Goal: Transaction & Acquisition: Purchase product/service

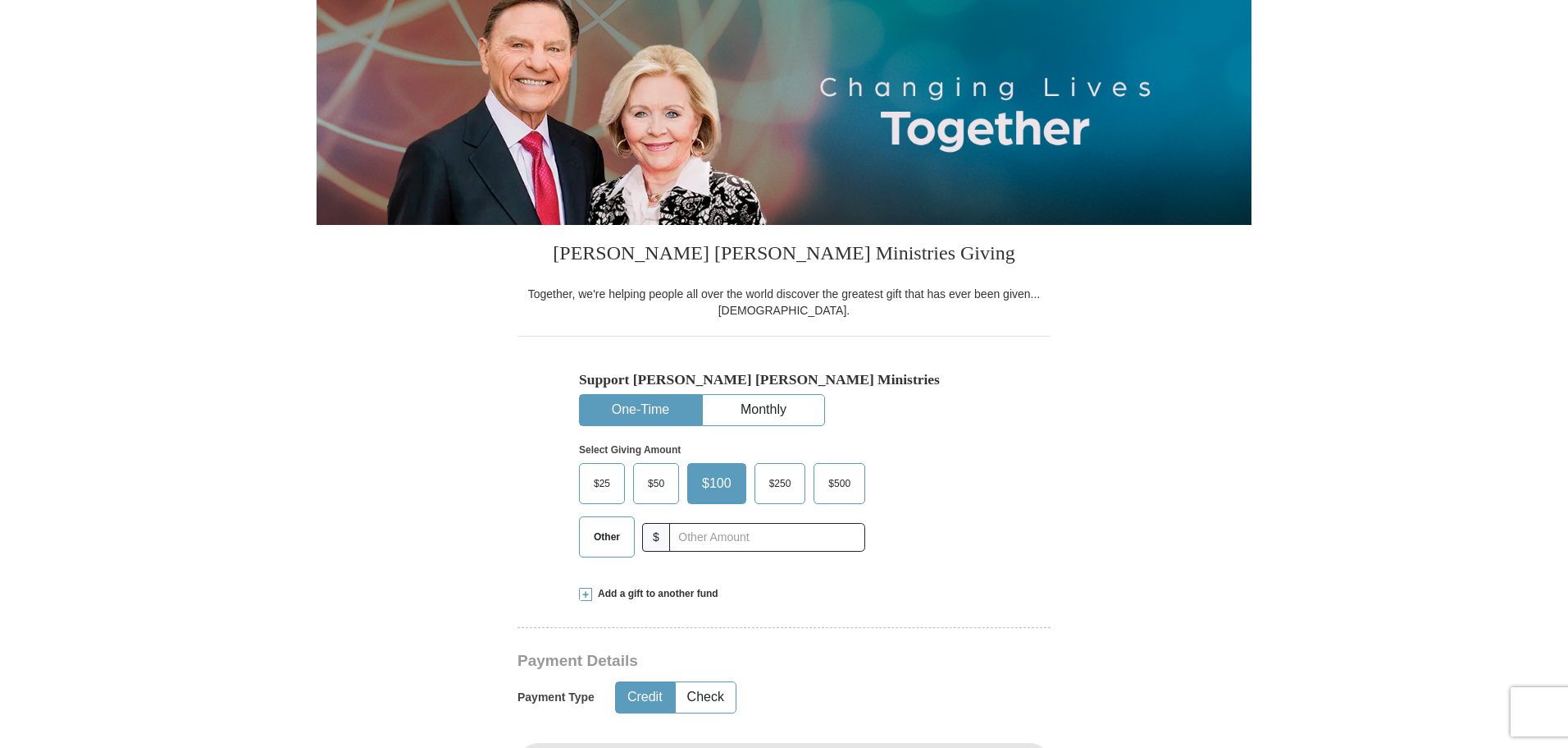
scroll to position [246, 0]
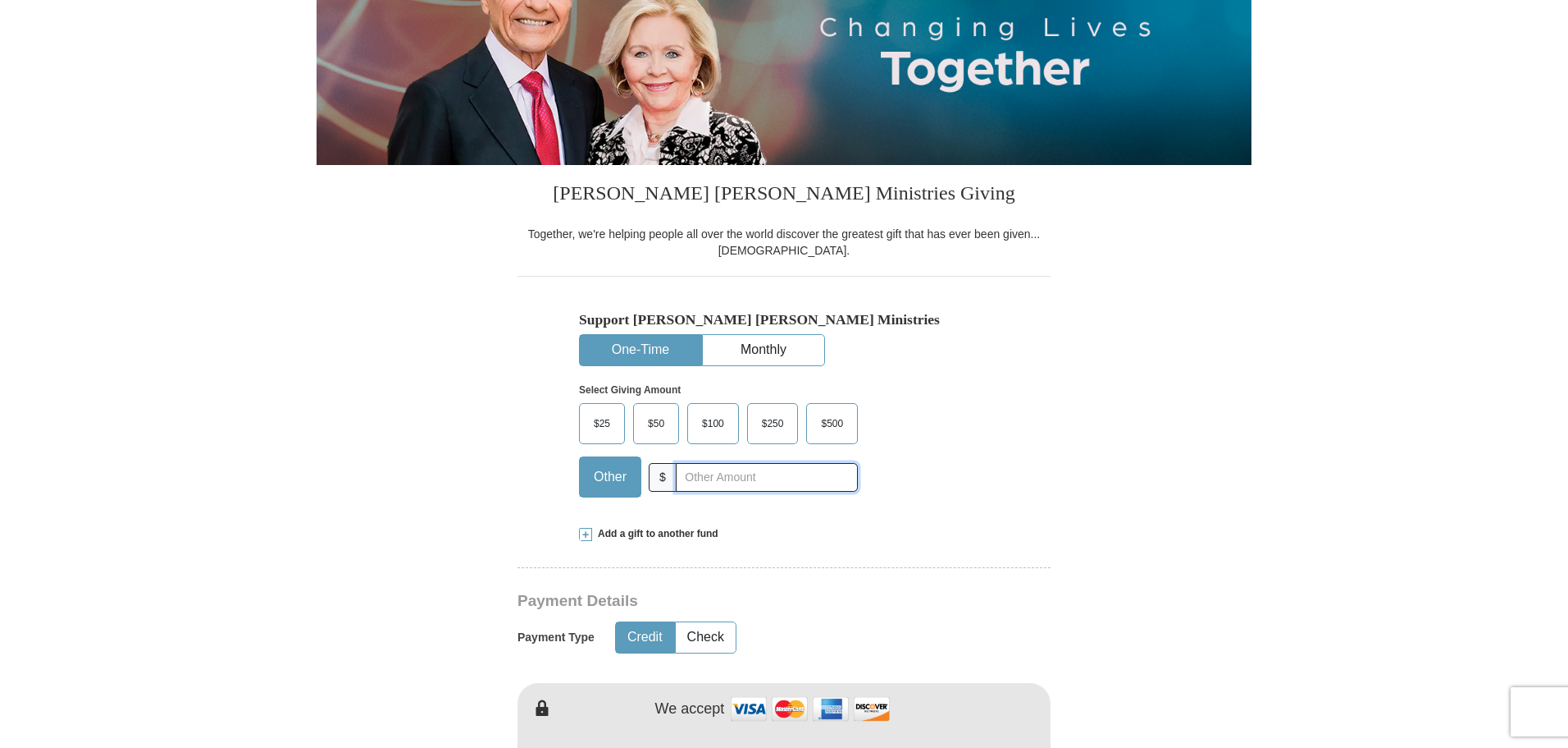
click at [749, 483] on input "text" at bounding box center [766, 477] width 182 height 28
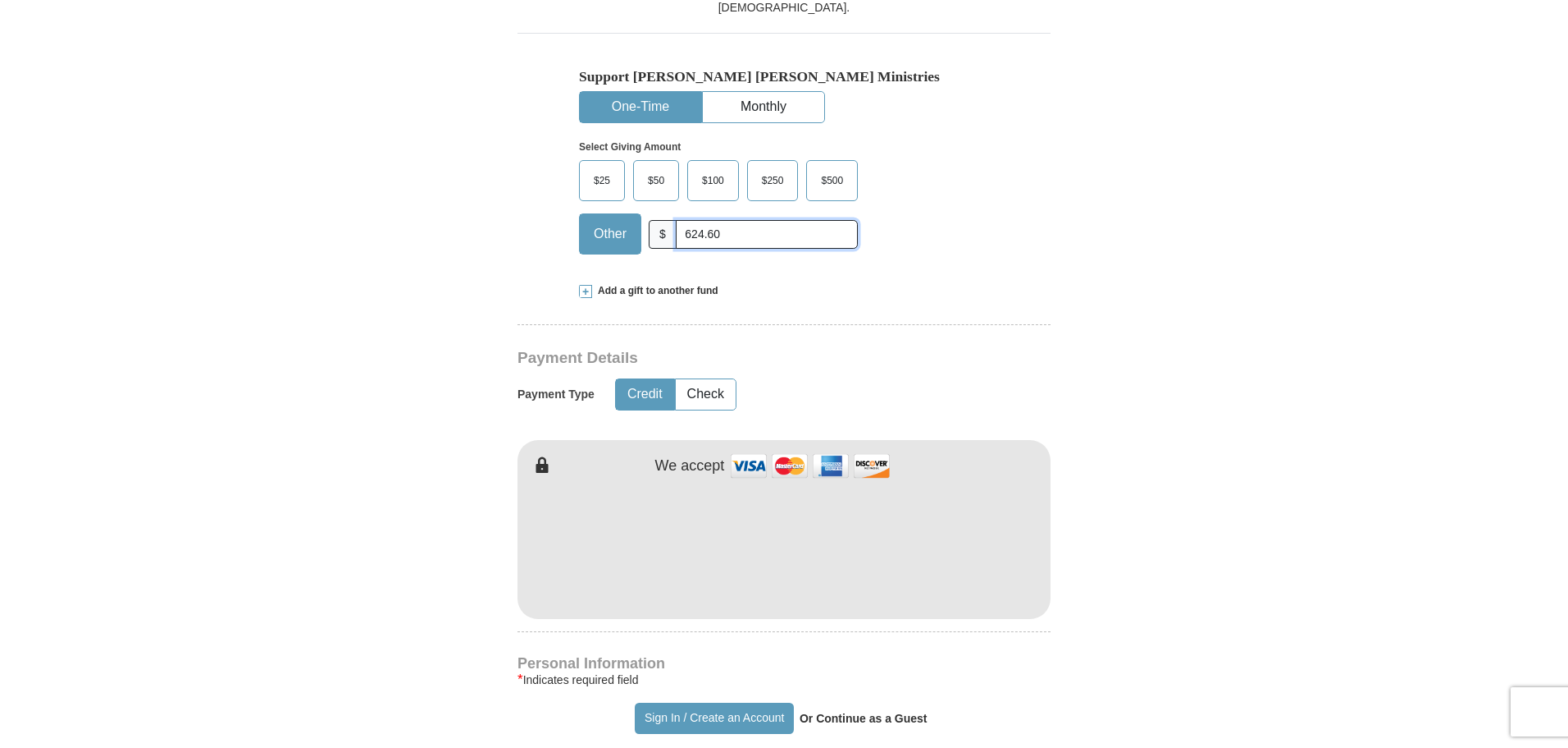
scroll to position [575, 0]
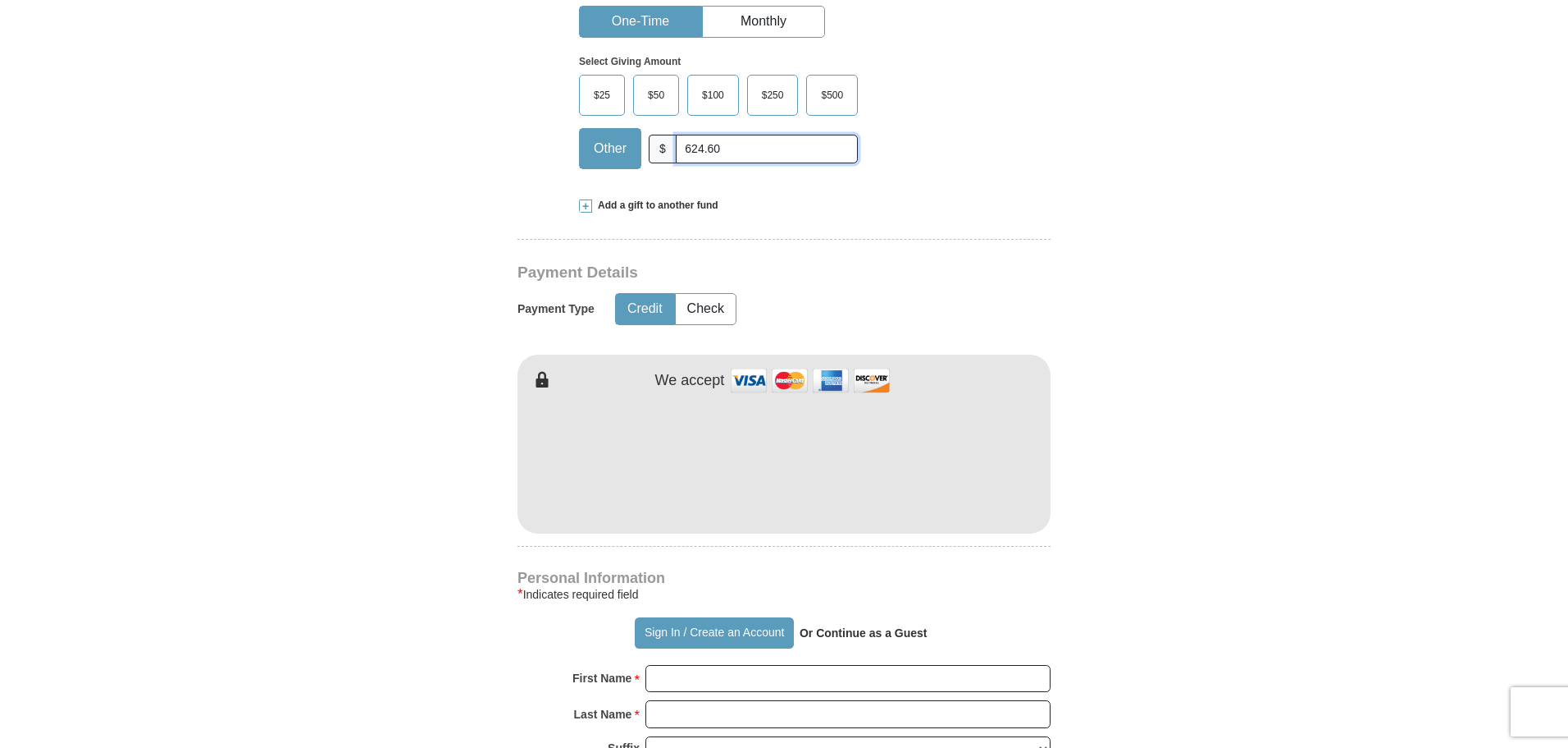
type input "624.60"
type input "[PERSON_NAME]"
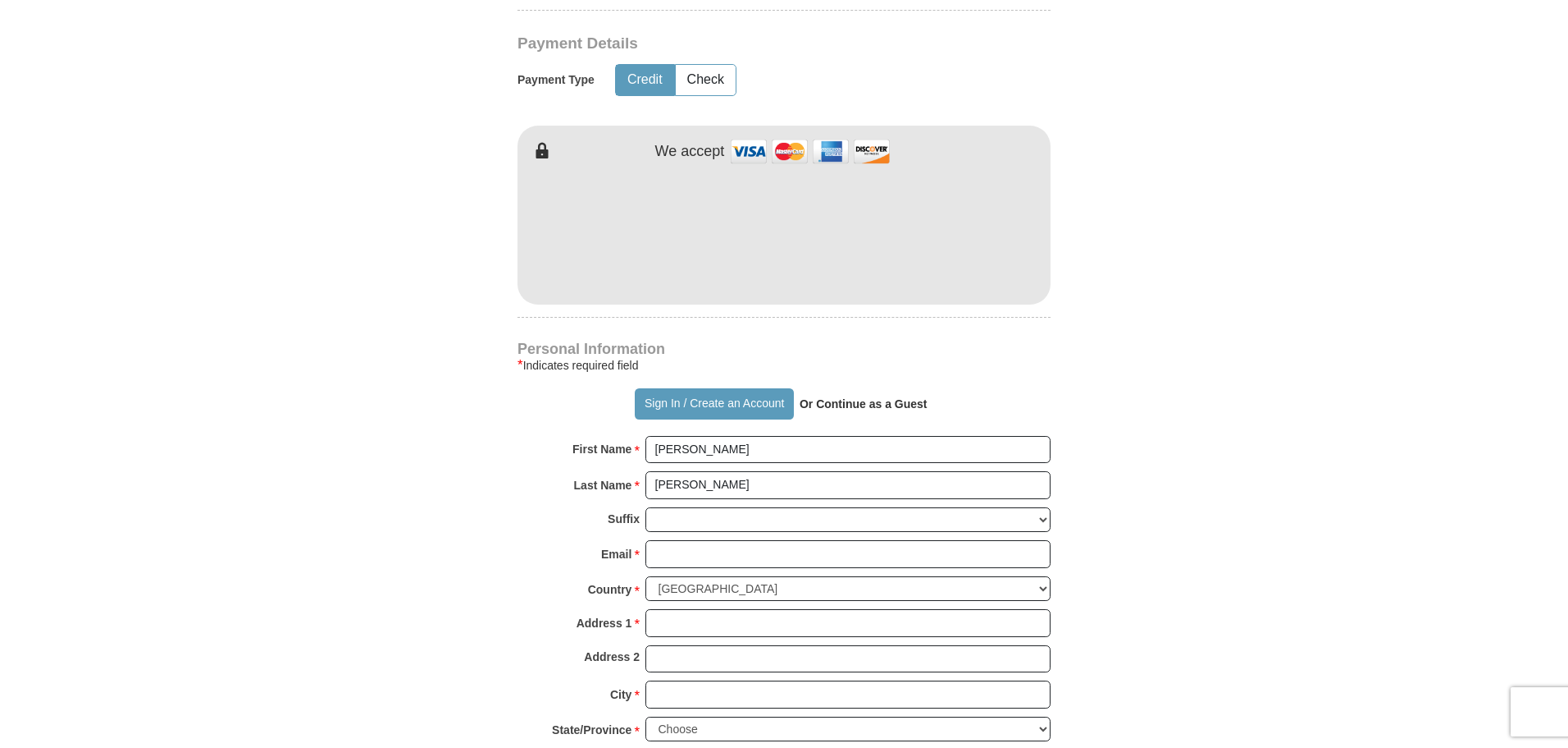
scroll to position [821, 0]
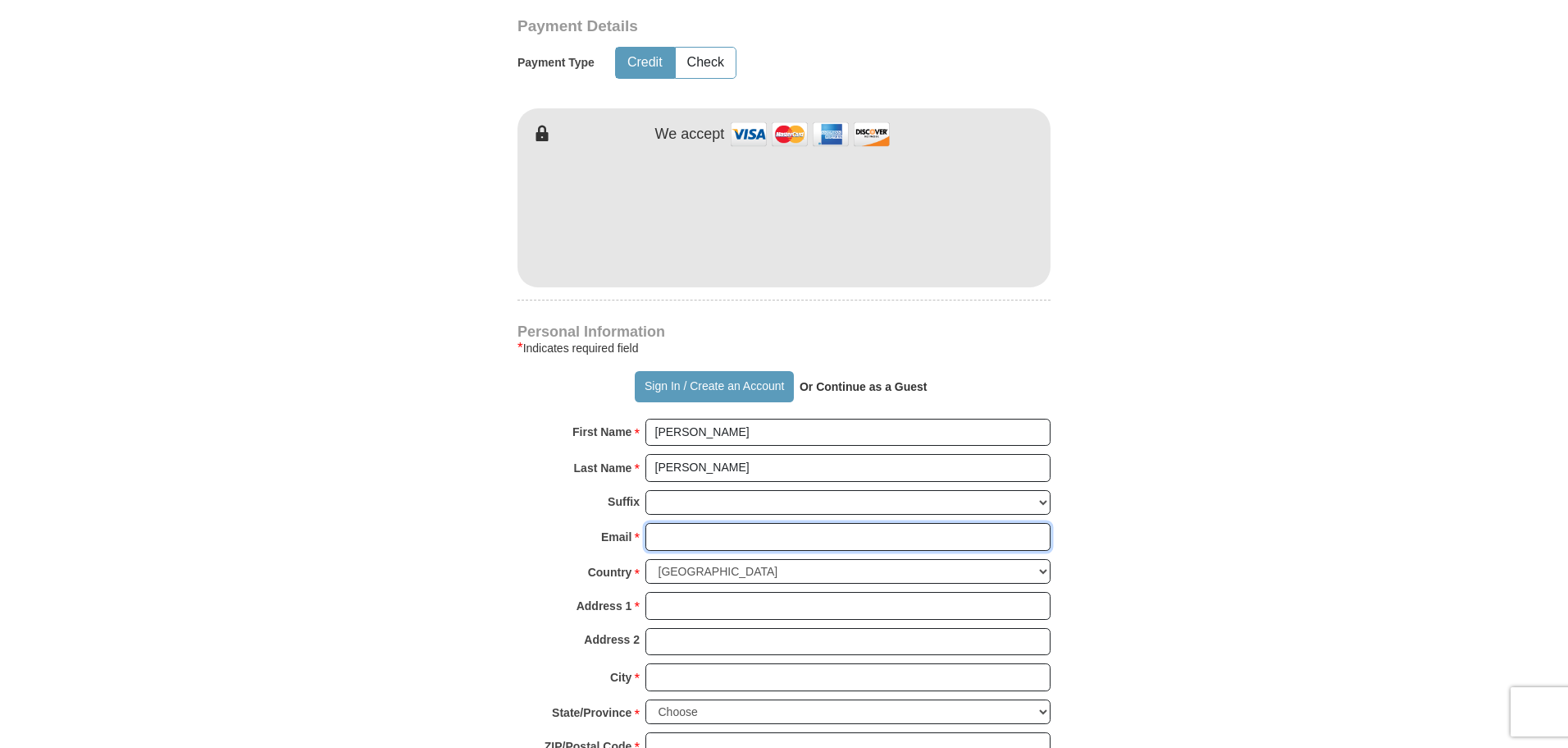
click at [689, 532] on input "Email *" at bounding box center [848, 536] width 405 height 27
type input "[EMAIL_ADDRESS][DOMAIN_NAME]"
type input "[STREET_ADDRESS][PERSON_NAME]"
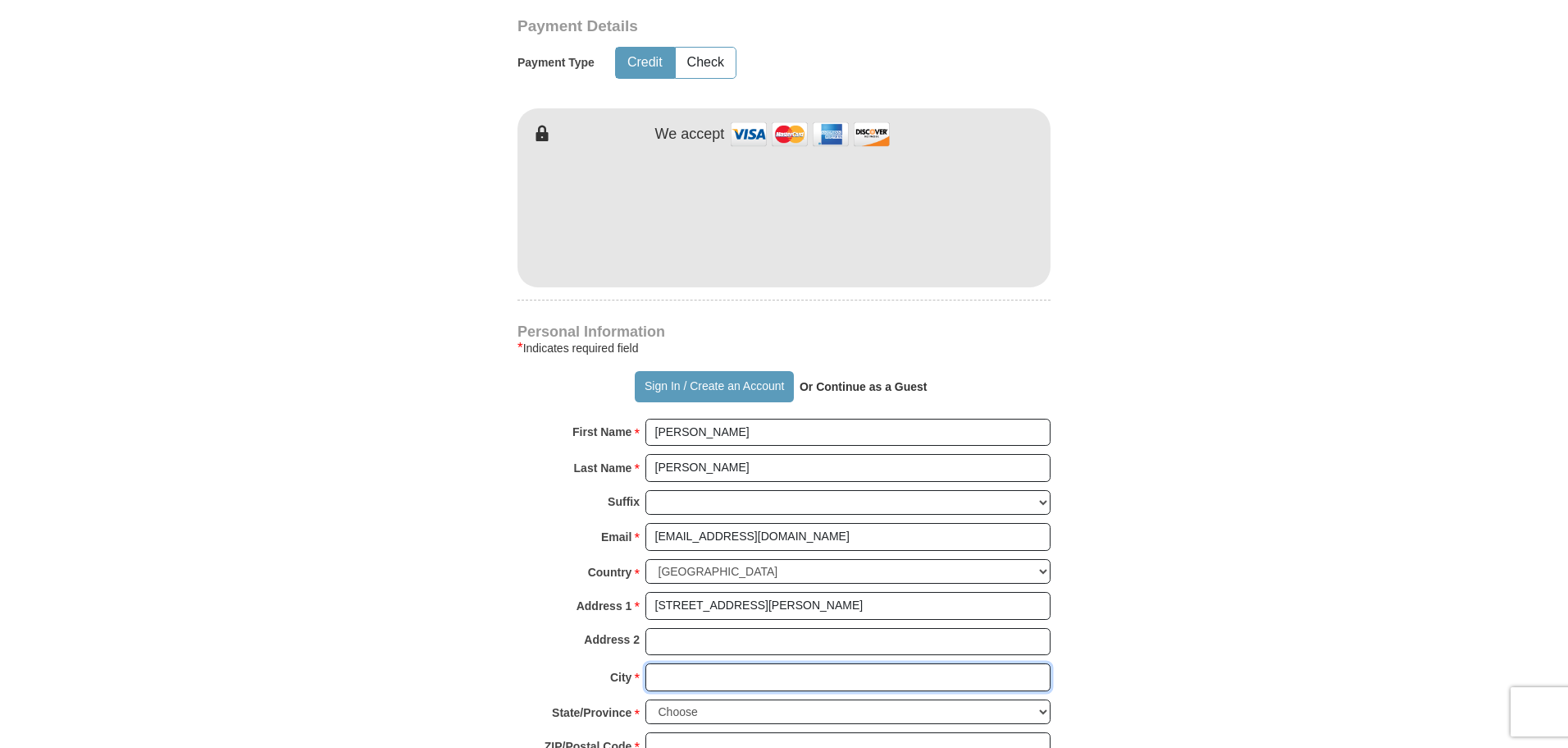
type input "SAINT LOUIS"
select select "MO"
type input "63146"
type input "3147535352"
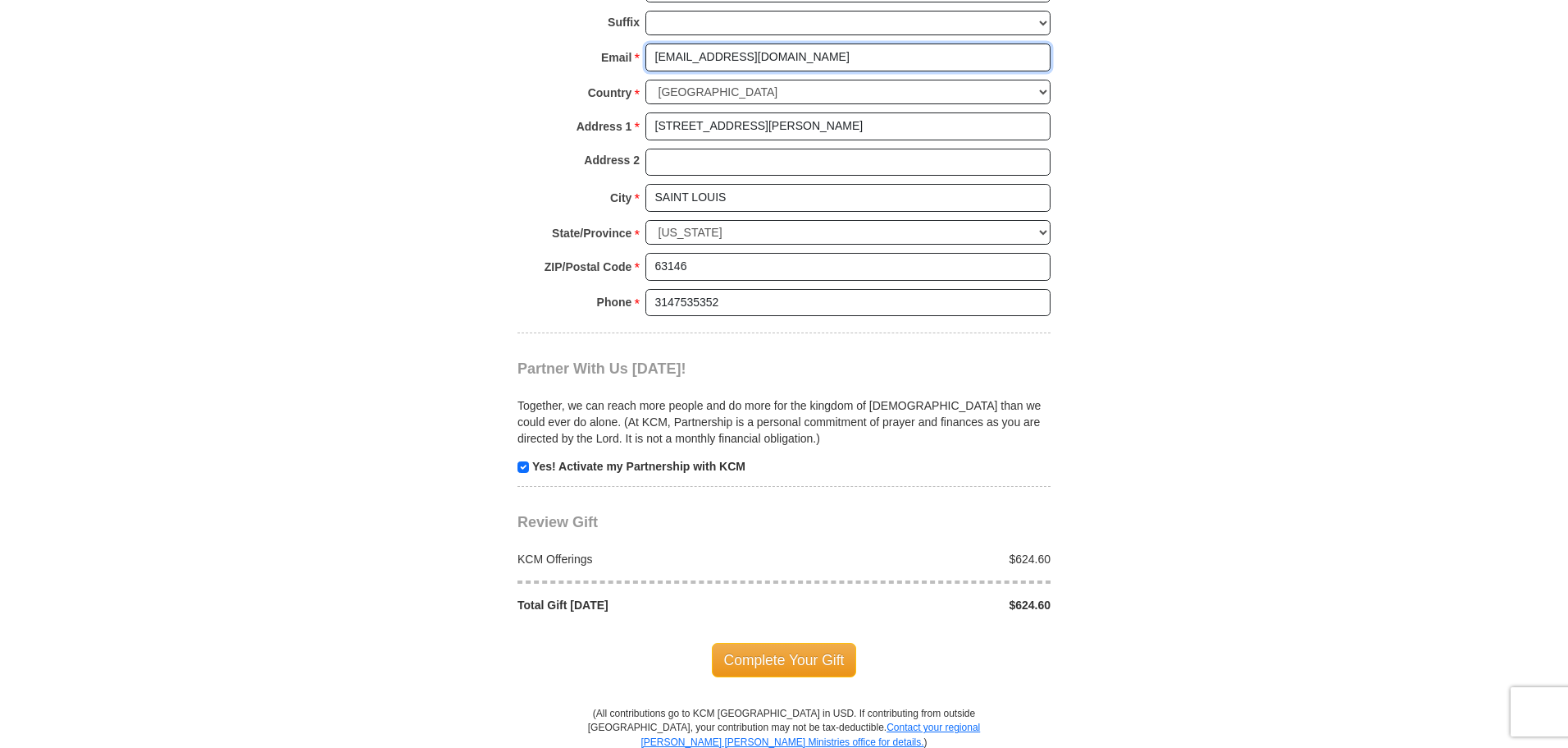
scroll to position [1313, 0]
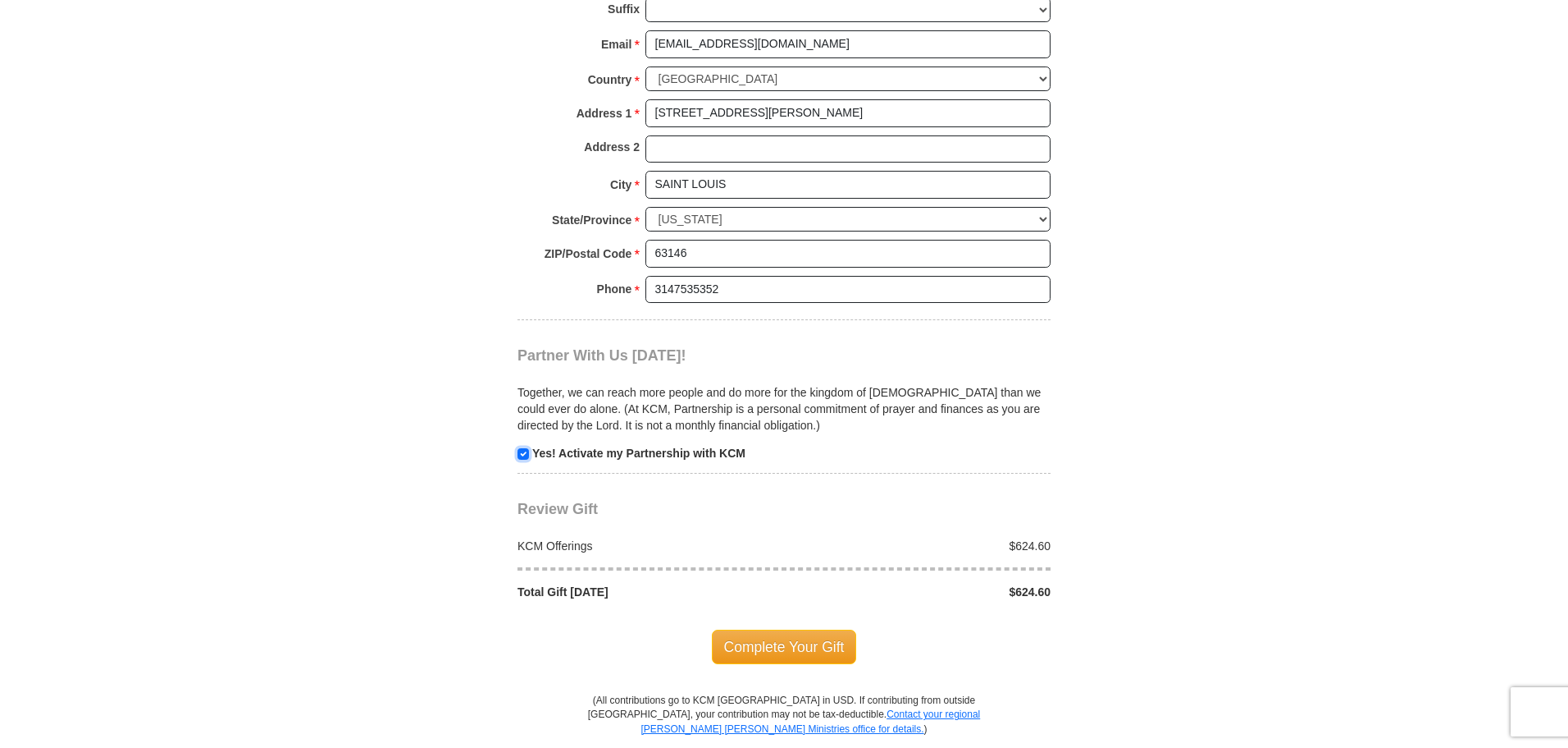
click at [526, 454] on input "checkbox" at bounding box center [523, 454] width 11 height 11
checkbox input "false"
click at [803, 645] on span "Complete Your Gift" at bounding box center [784, 647] width 145 height 34
